Goal: Check status

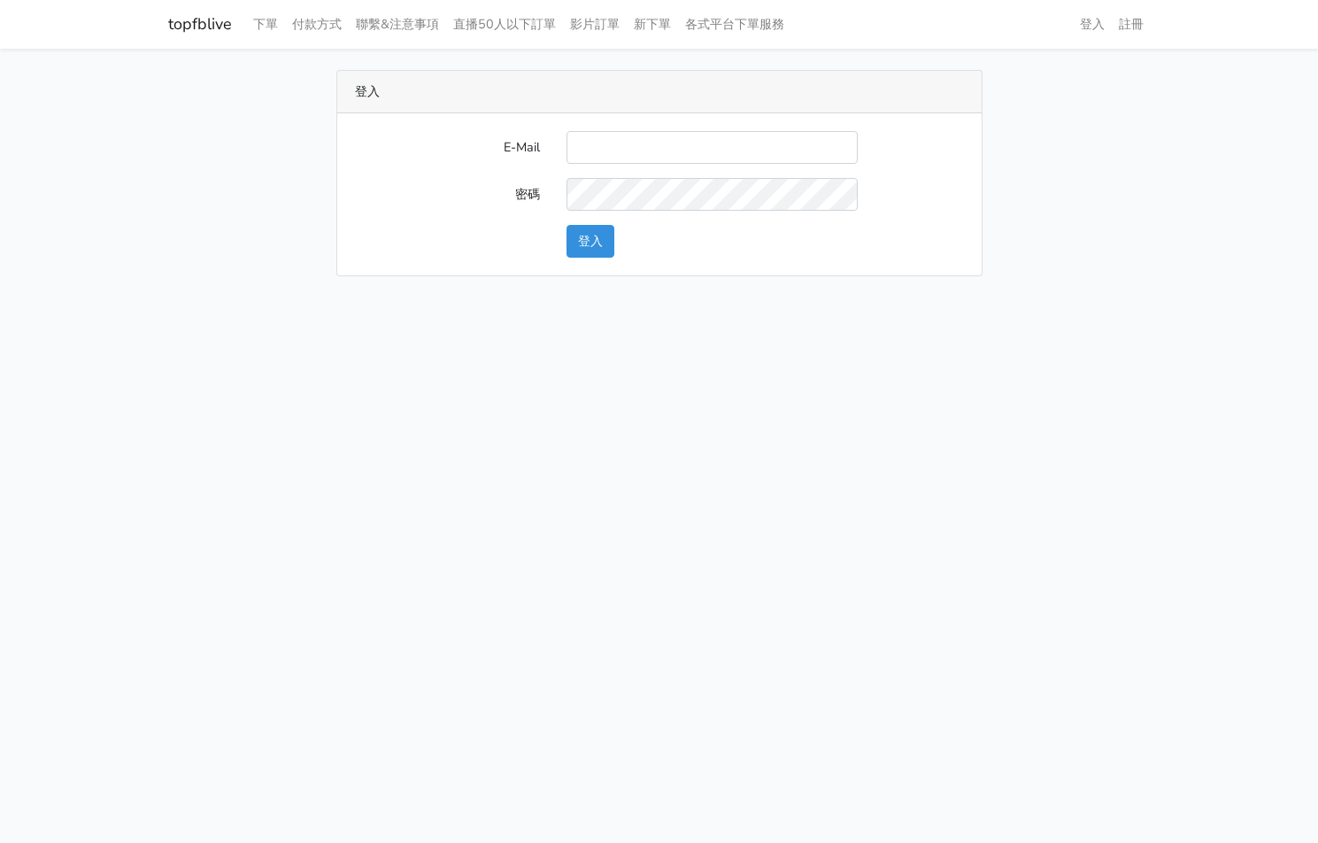
type input "[EMAIL_ADDRESS][PERSON_NAME][DOMAIN_NAME]"
click at [611, 239] on button "登入" at bounding box center [590, 241] width 48 height 33
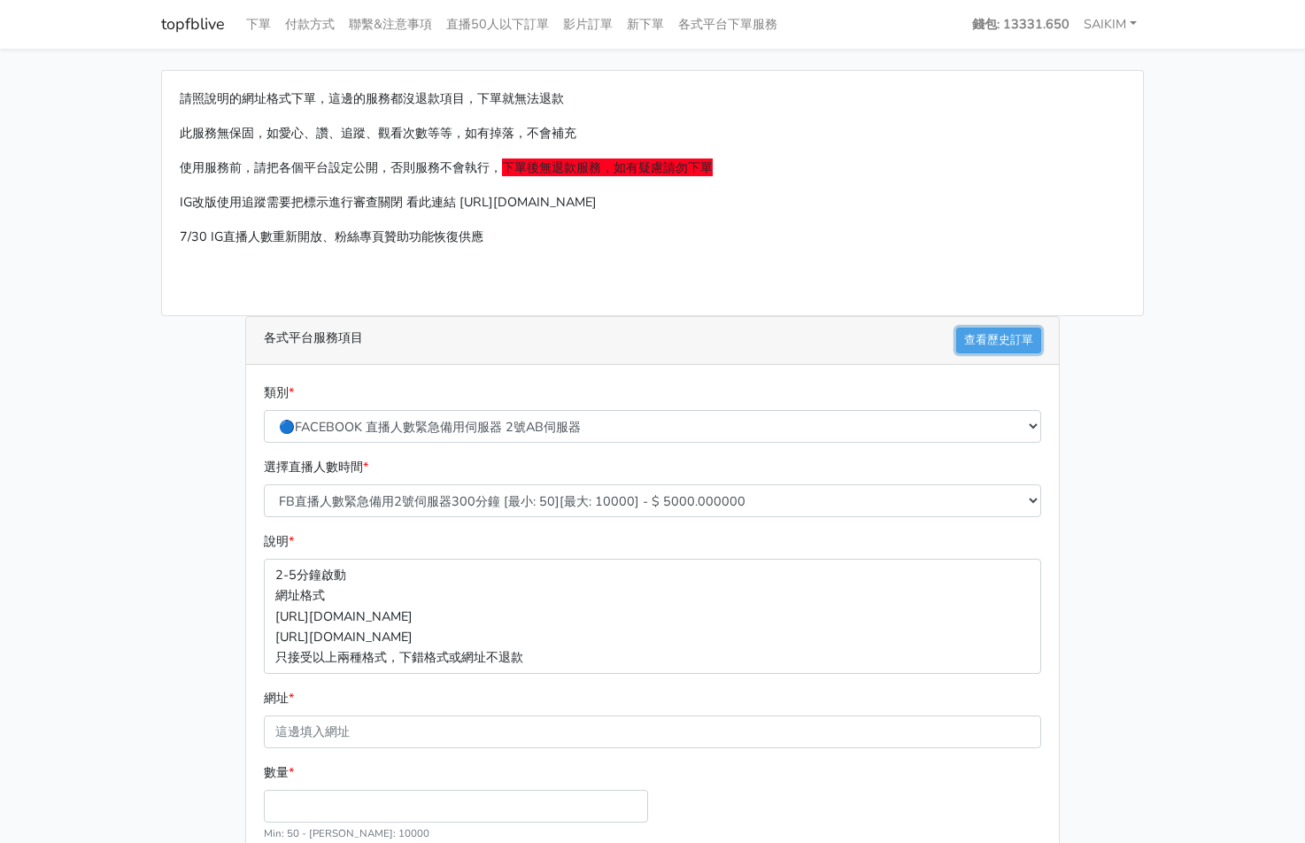
click at [1010, 335] on link "查看歷史訂單" at bounding box center [998, 340] width 85 height 26
